Goal: Check status: Check status

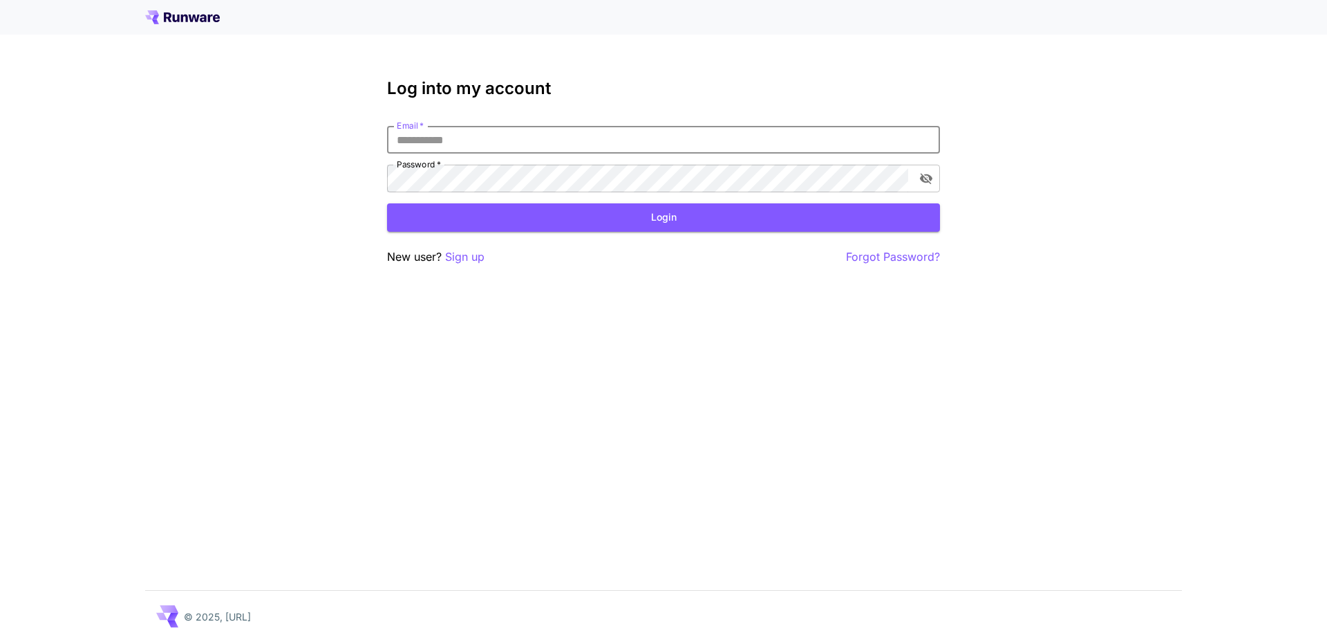
type input "**********"
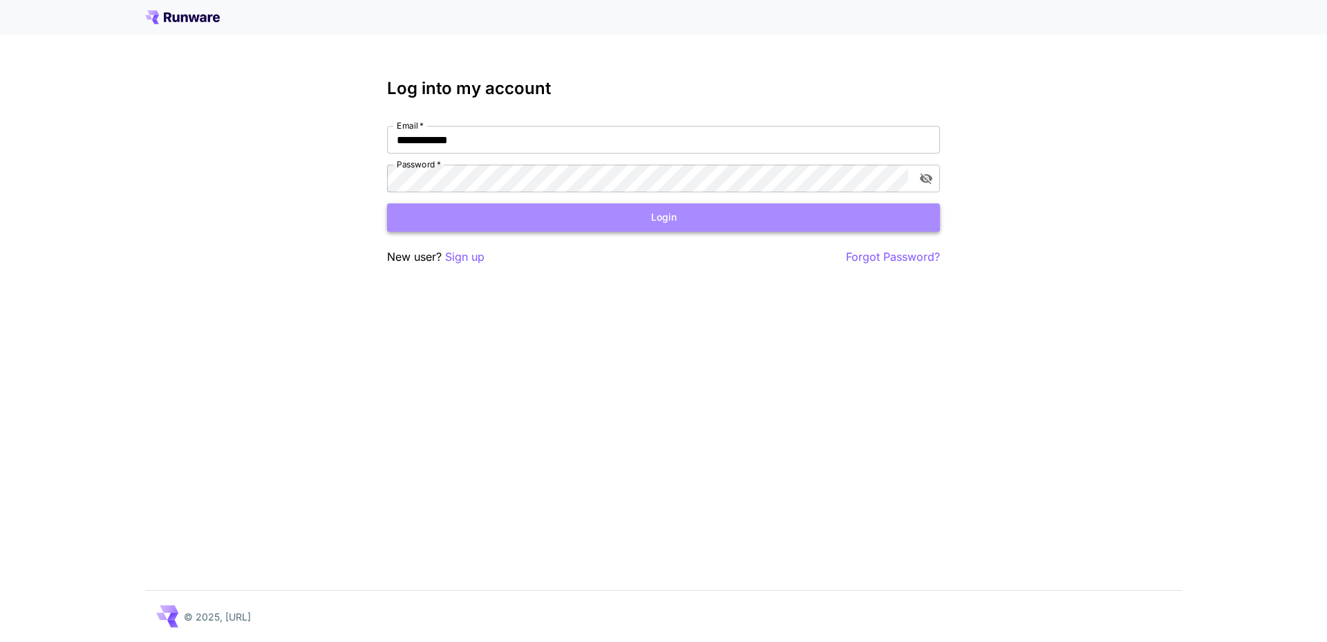
click at [510, 228] on button "Login" at bounding box center [663, 217] width 553 height 28
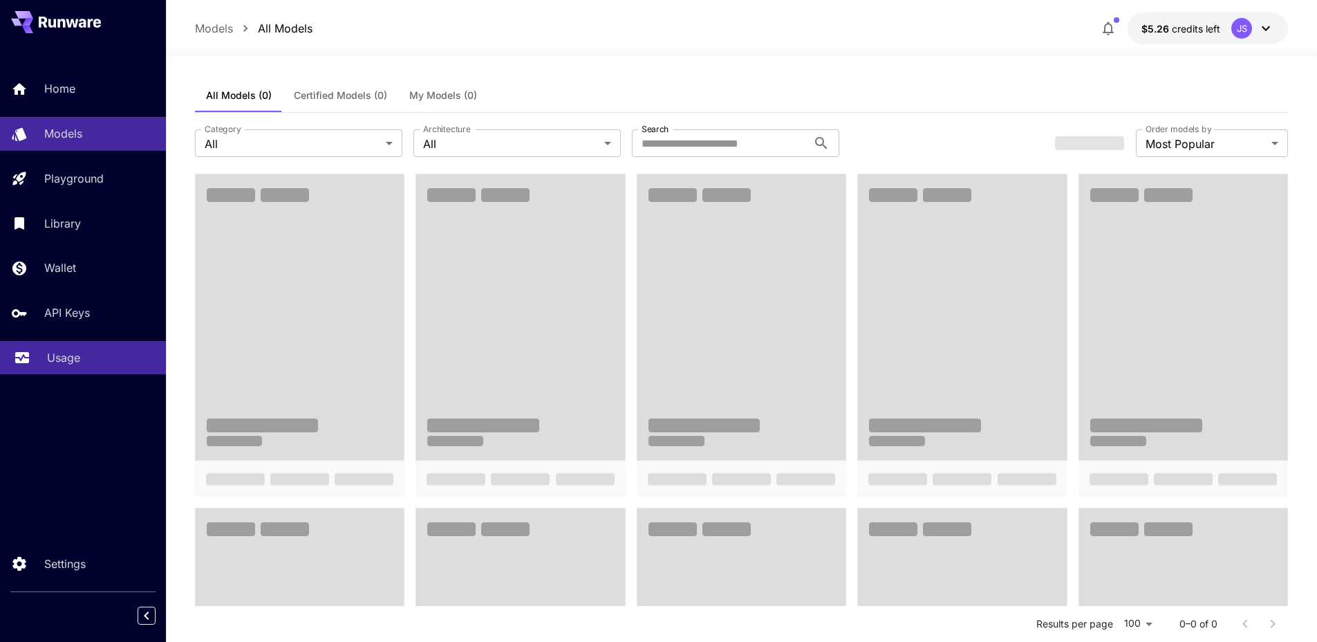
click at [67, 359] on p "Usage" at bounding box center [63, 357] width 33 height 17
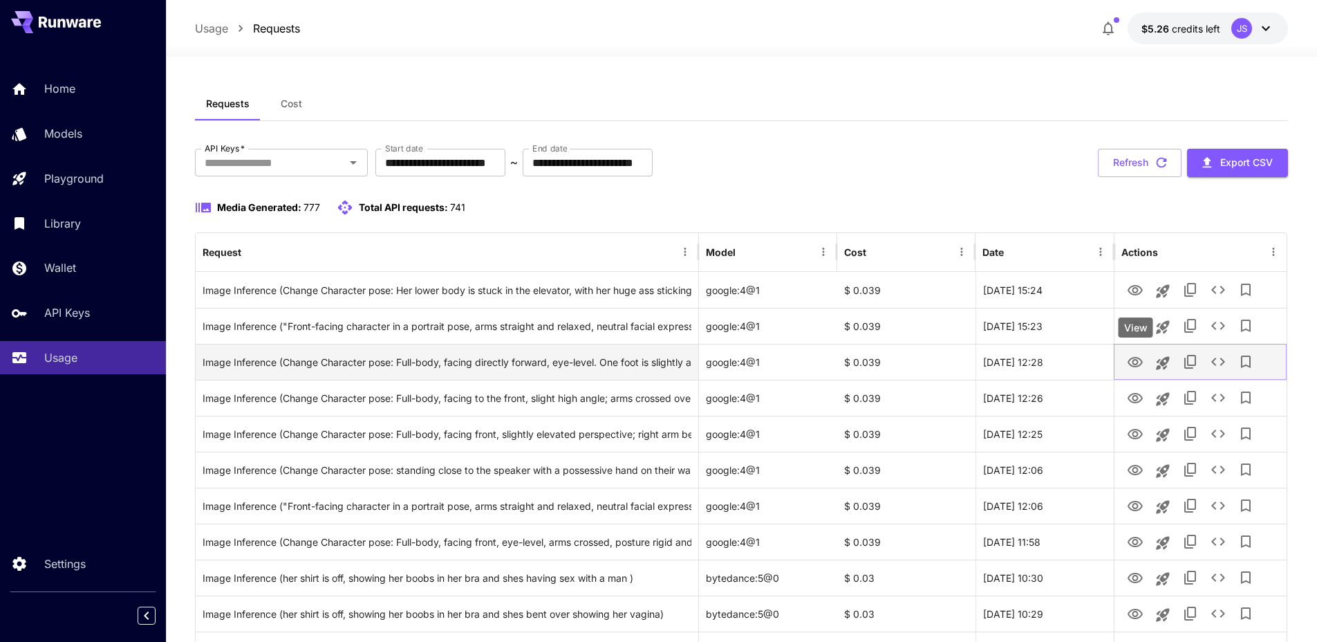
click at [1132, 357] on icon "View" at bounding box center [1135, 362] width 15 height 10
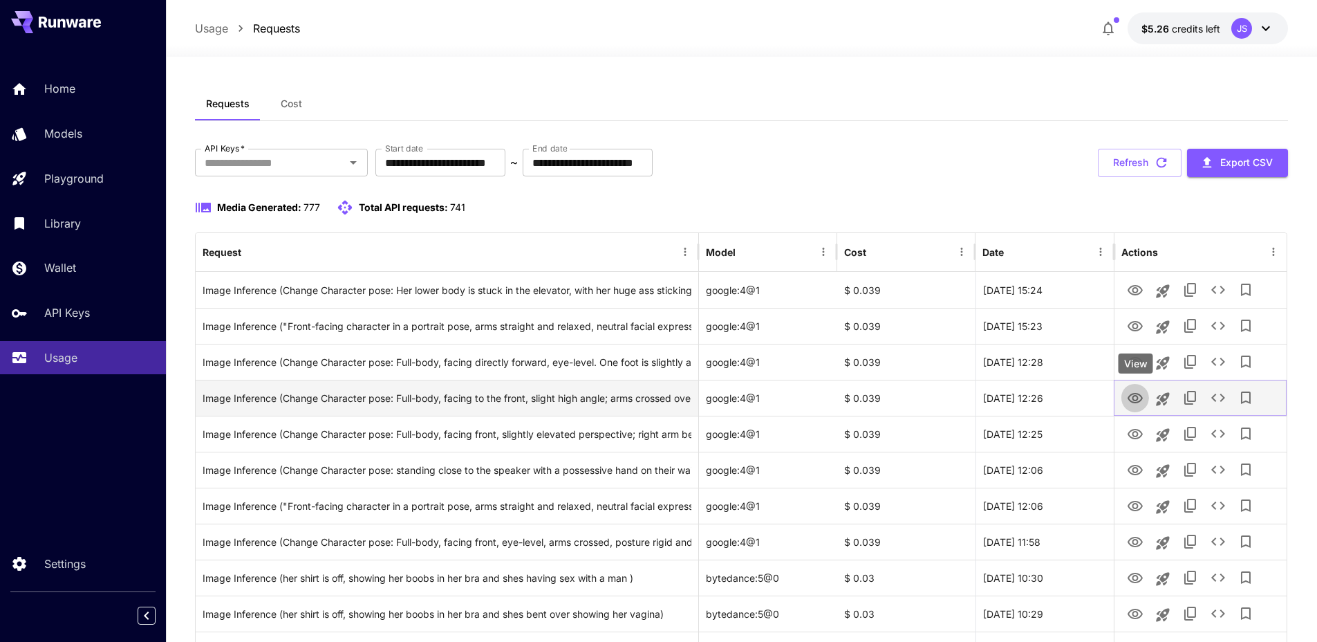
click at [1137, 392] on icon "View" at bounding box center [1135, 398] width 17 height 17
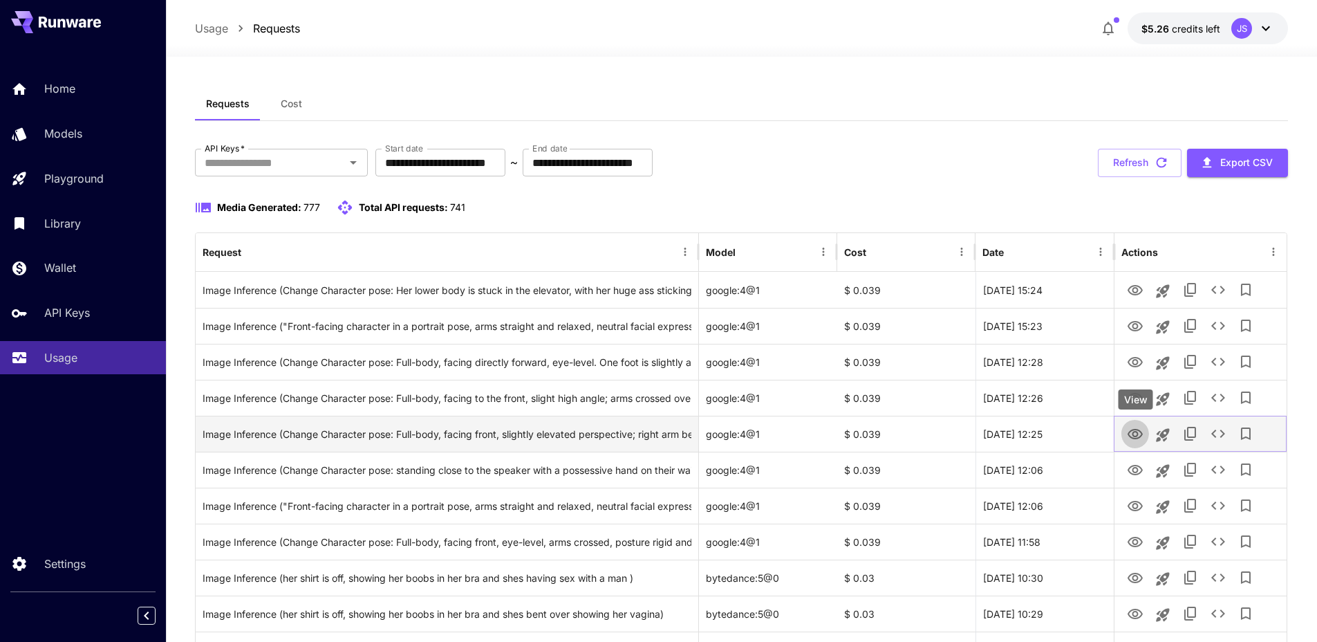
click at [1134, 427] on icon "View" at bounding box center [1135, 434] width 17 height 17
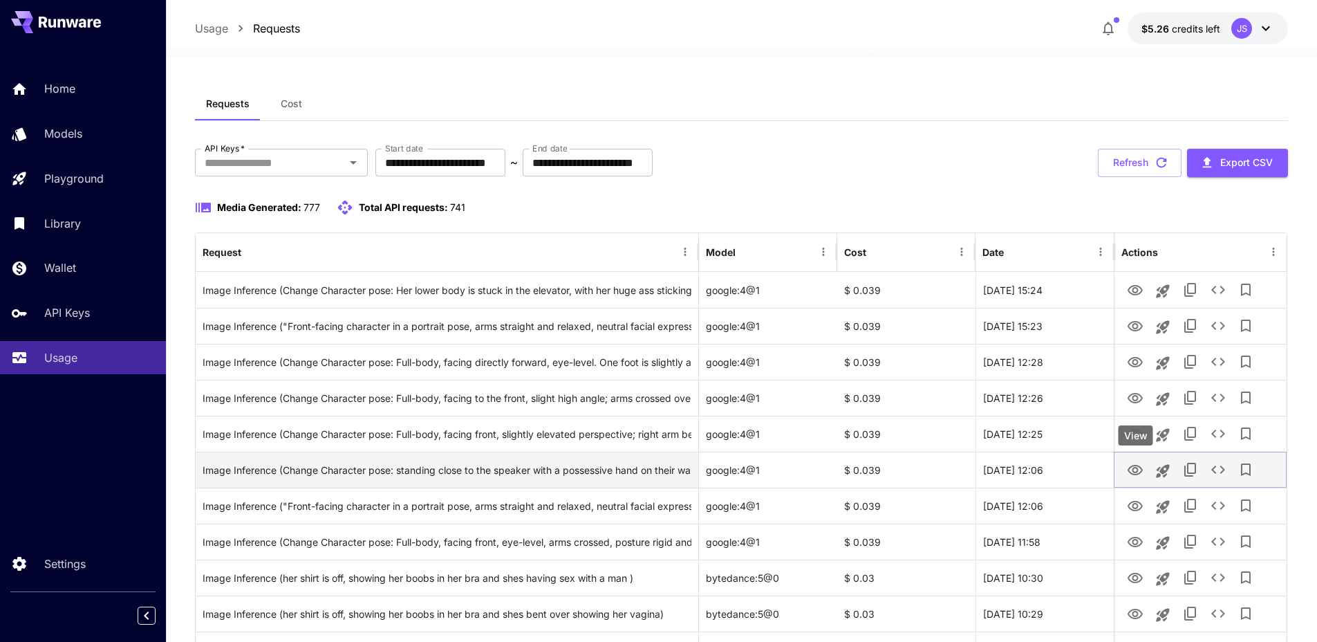
click at [1135, 470] on icon "View" at bounding box center [1135, 470] width 17 height 17
